Goal: Find specific page/section: Find specific page/section

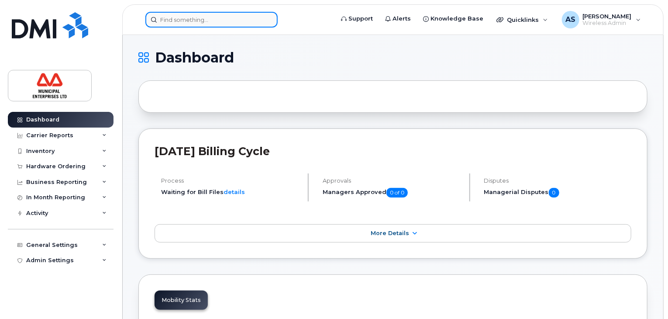
click at [232, 20] on input at bounding box center [211, 20] width 132 height 16
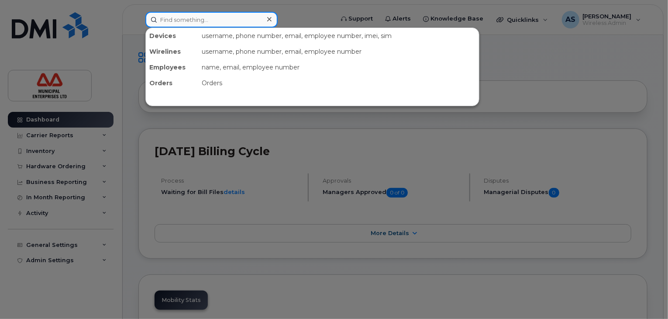
paste input "[PERSON_NAME]"
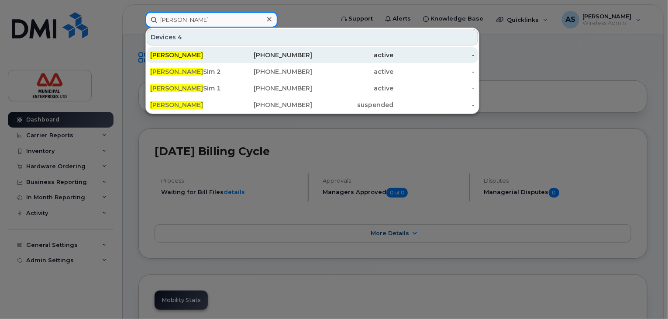
type input "[PERSON_NAME]"
click at [282, 56] on div "[PHONE_NUMBER]" at bounding box center [271, 55] width 81 height 9
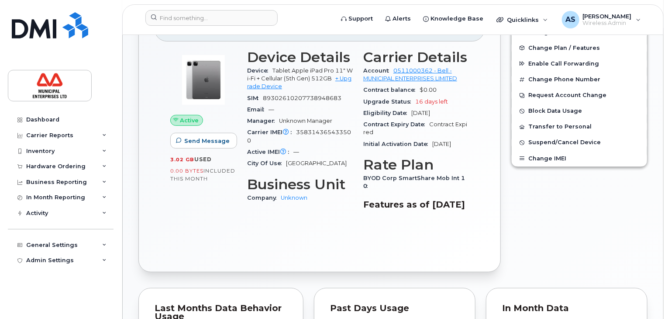
scroll to position [262, 0]
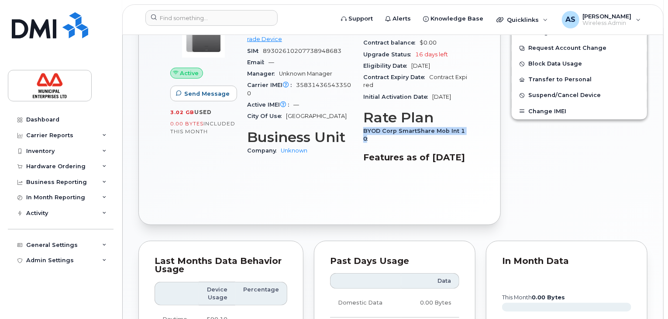
drag, startPoint x: 363, startPoint y: 129, endPoint x: 373, endPoint y: 140, distance: 14.5
click at [373, 140] on div "BYOD Corp SmartShare Mob Int 10" at bounding box center [416, 135] width 106 height 20
click at [353, 175] on div "Device Details Device Tablet Apple iPad Pro 11" Wi-Fi + Cellular (5th Gen) 512G…" at bounding box center [300, 86] width 116 height 178
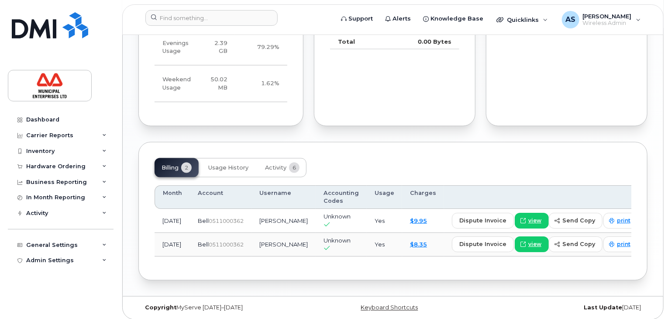
scroll to position [588, 0]
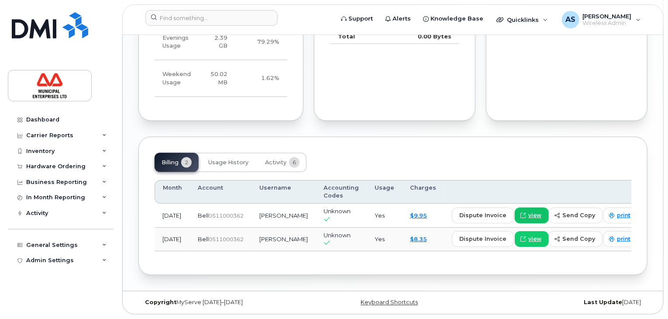
click at [519, 212] on span at bounding box center [523, 215] width 8 height 8
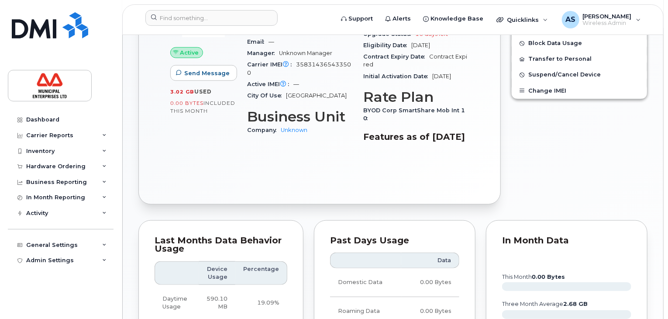
scroll to position [64, 0]
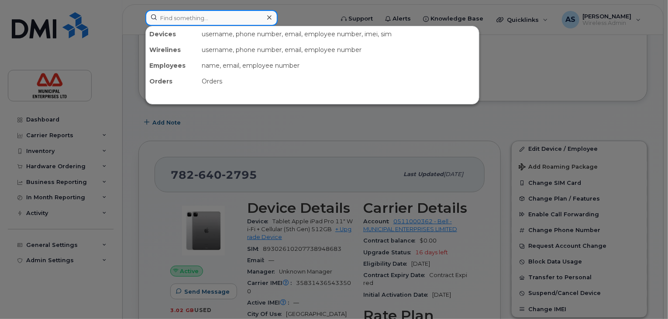
click at [207, 19] on input at bounding box center [211, 18] width 132 height 16
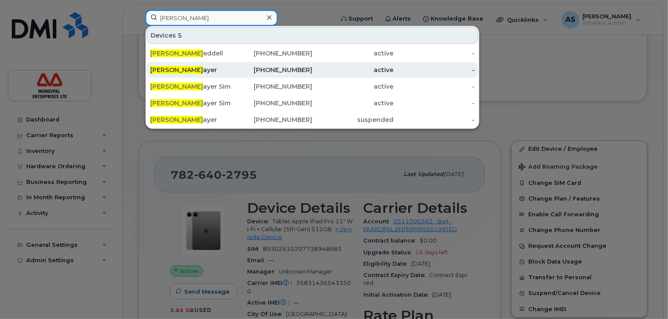
type input "mike b"
click at [187, 71] on div "Mike B ayer" at bounding box center [190, 69] width 81 height 9
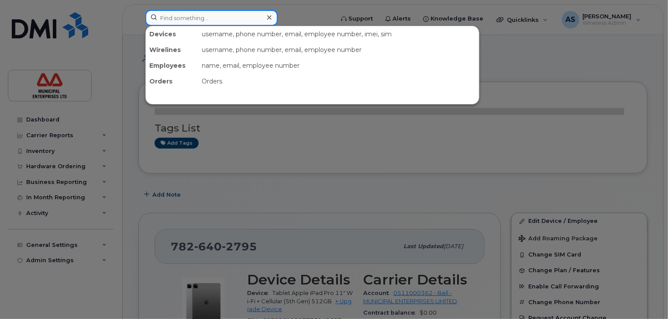
click at [192, 21] on input at bounding box center [211, 18] width 132 height 16
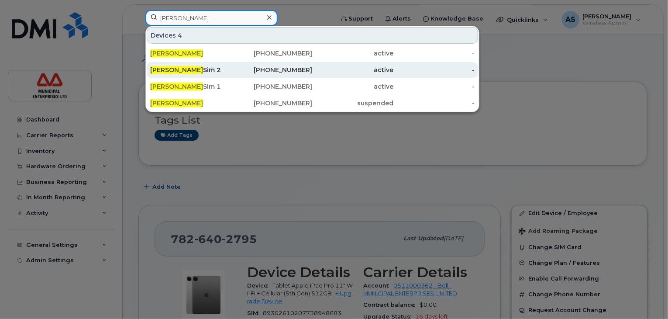
type input "mike bayer"
click at [203, 70] on div "Mike Bayer Sim 2" at bounding box center [190, 69] width 81 height 9
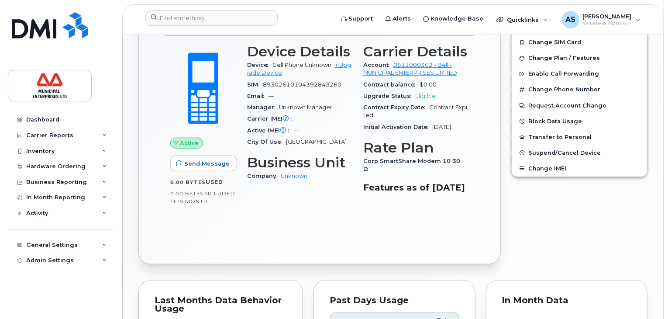
scroll to position [254, 0]
drag, startPoint x: 364, startPoint y: 168, endPoint x: 470, endPoint y: 171, distance: 107.0
click at [470, 171] on div "Carrier Details Account 0511000362 - Bell - MUNICIPAL ENTERPRISES LIMITED Contr…" at bounding box center [416, 121] width 116 height 166
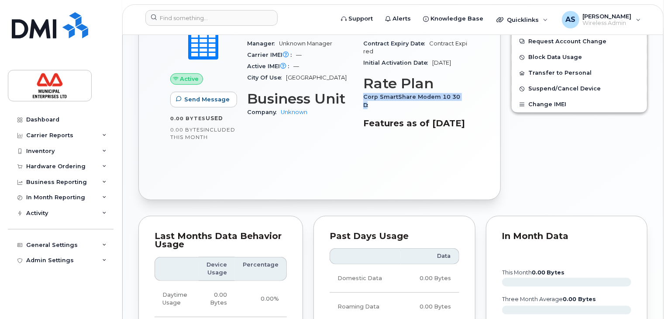
scroll to position [428, 0]
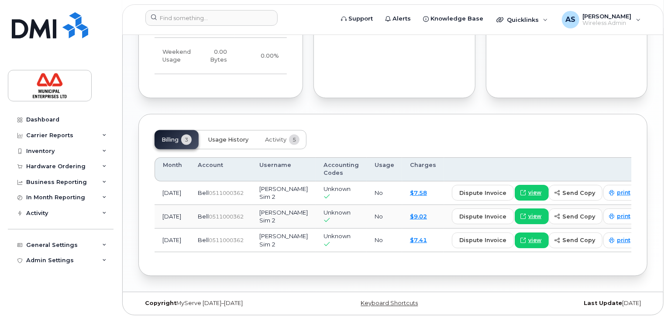
click at [221, 140] on span "Usage History" at bounding box center [228, 139] width 40 height 7
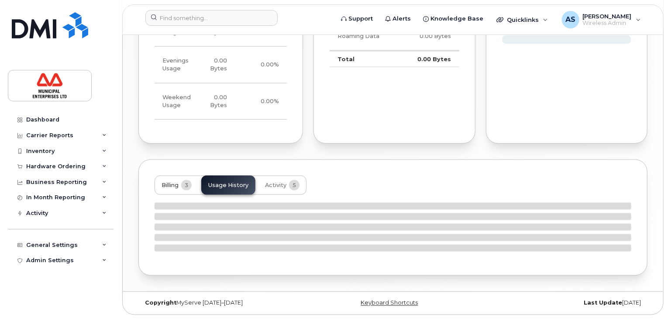
click at [178, 186] on span "Billing" at bounding box center [169, 185] width 17 height 7
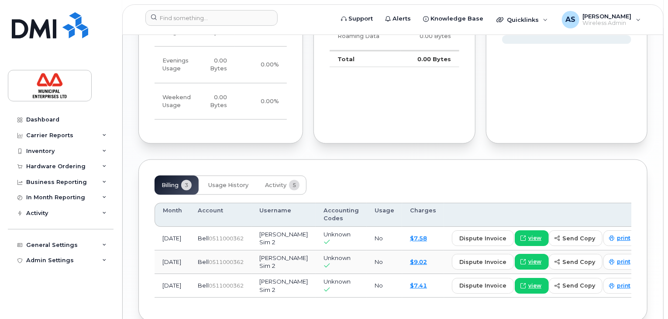
scroll to position [632, 0]
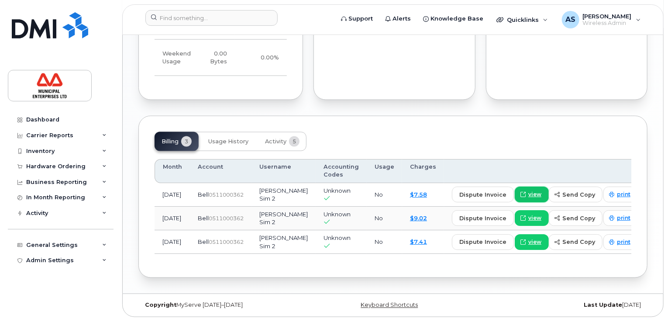
click at [528, 193] on span "view" at bounding box center [534, 194] width 13 height 8
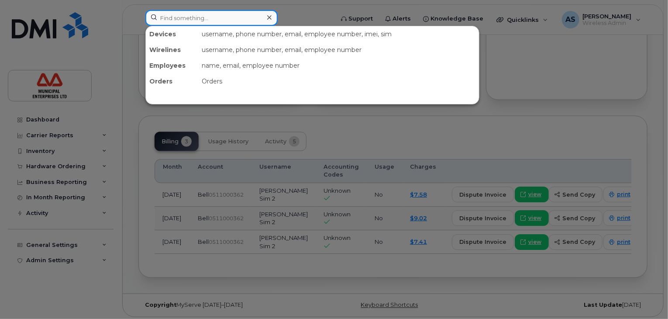
click at [196, 17] on input at bounding box center [211, 18] width 132 height 16
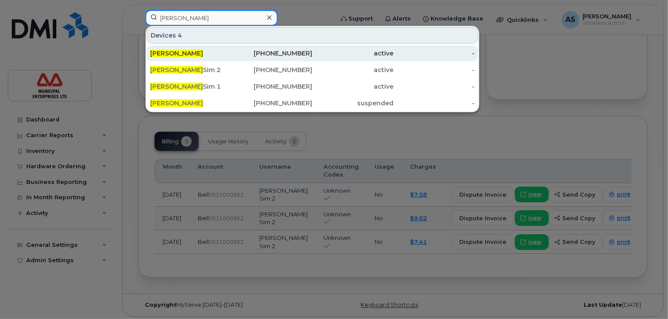
type input "mike bayer"
click at [203, 57] on div "Mike Bayer" at bounding box center [190, 53] width 81 height 9
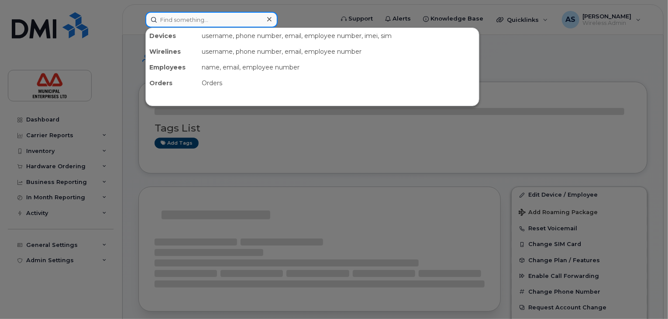
click at [196, 21] on input at bounding box center [211, 20] width 132 height 16
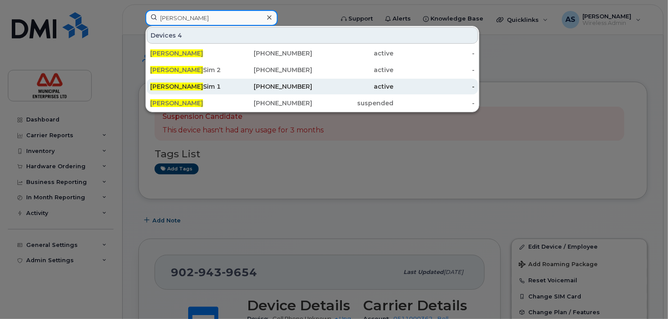
type input "[PERSON_NAME]"
click at [194, 84] on div "Mike Bayer Sim 1" at bounding box center [190, 86] width 81 height 9
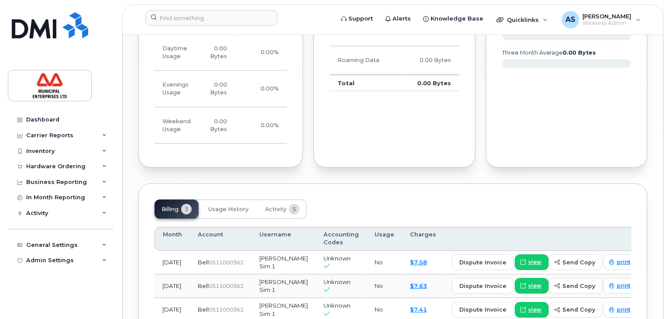
scroll to position [633, 0]
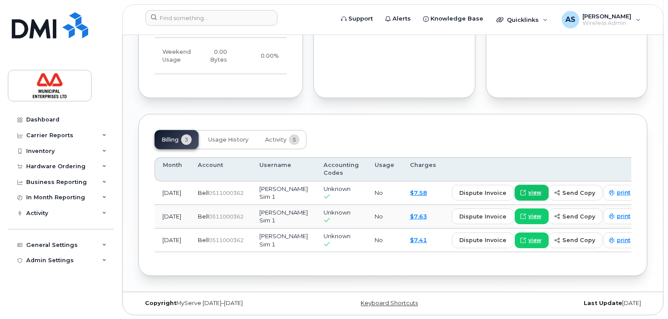
click at [528, 191] on span "view" at bounding box center [534, 193] width 13 height 8
